Goal: Check status: Check status

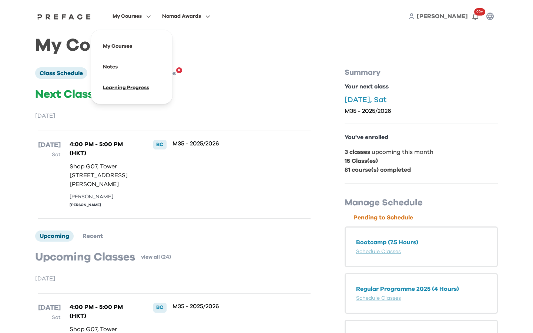
click at [120, 88] on span at bounding box center [132, 87] width 70 height 21
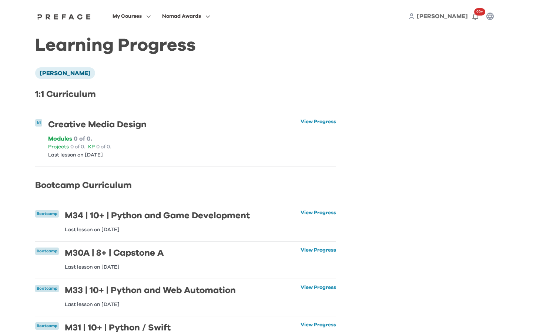
click at [121, 214] on h6 "M34 | 10+ | Python and Game Development" at bounding box center [157, 215] width 185 height 11
click at [327, 214] on link "View Progress" at bounding box center [319, 221] width 36 height 22
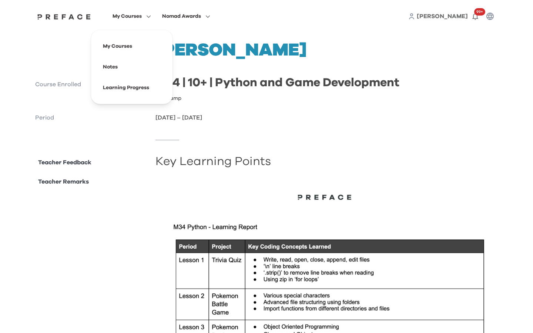
click at [134, 17] on span "My Courses" at bounding box center [127, 16] width 29 height 9
